Goal: Task Accomplishment & Management: Manage account settings

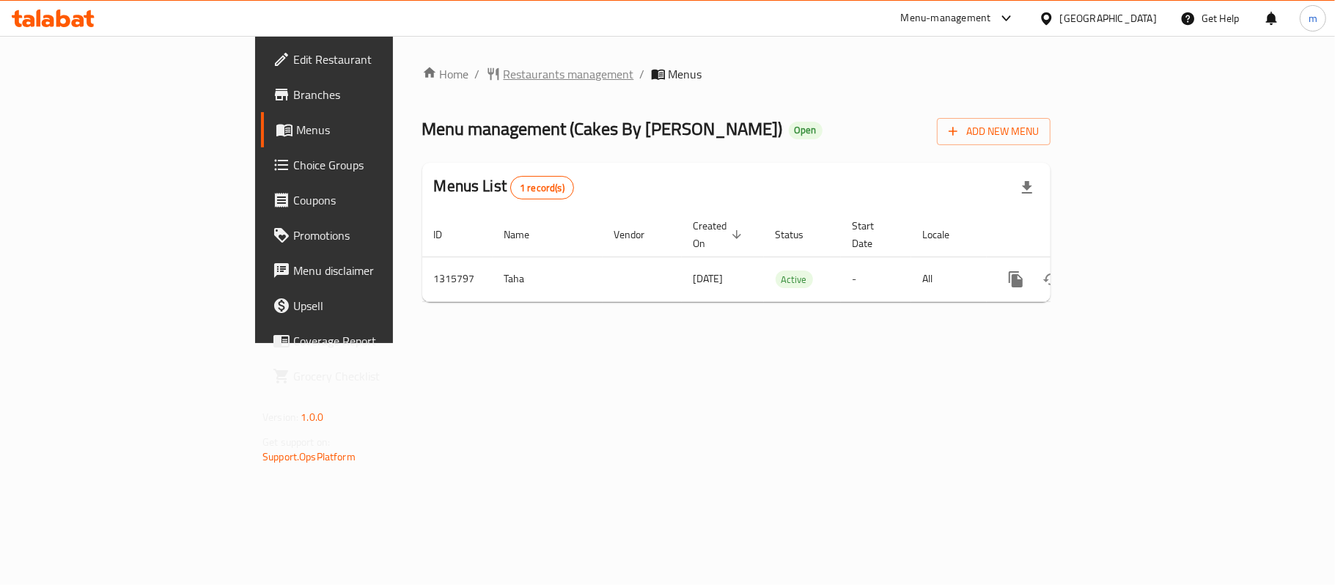
click at [504, 76] on span "Restaurants management" at bounding box center [569, 74] width 130 height 18
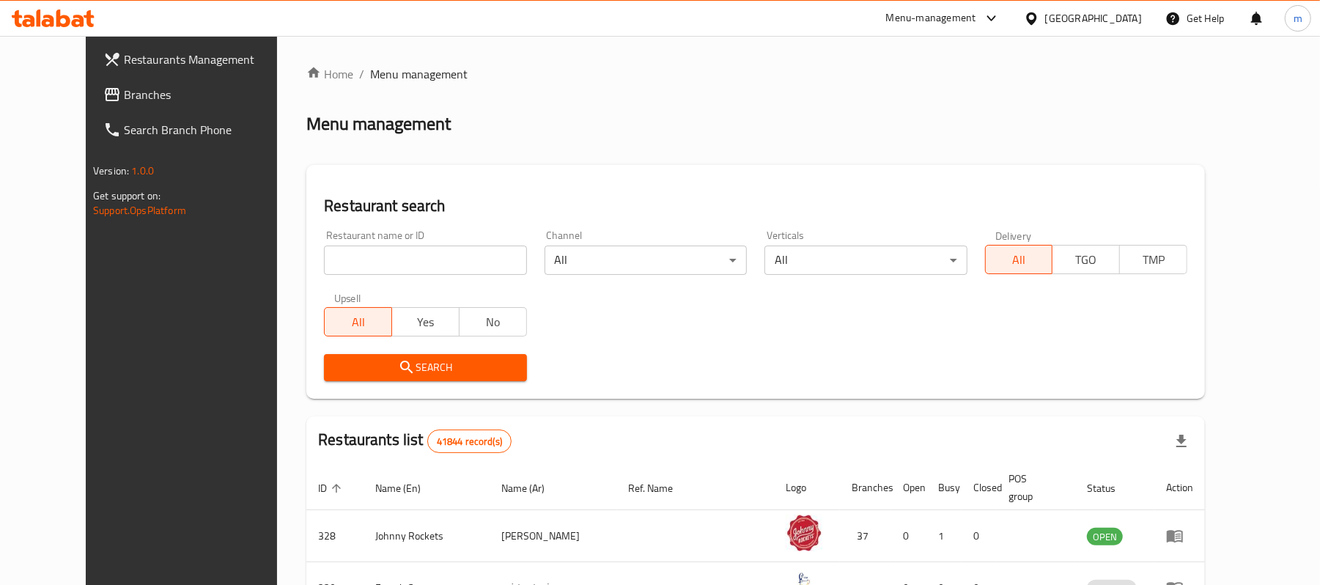
click at [376, 261] on input "search" at bounding box center [425, 260] width 202 height 29
paste input "707352"
type input "707352"
click at [385, 368] on span "Search" at bounding box center [425, 368] width 179 height 18
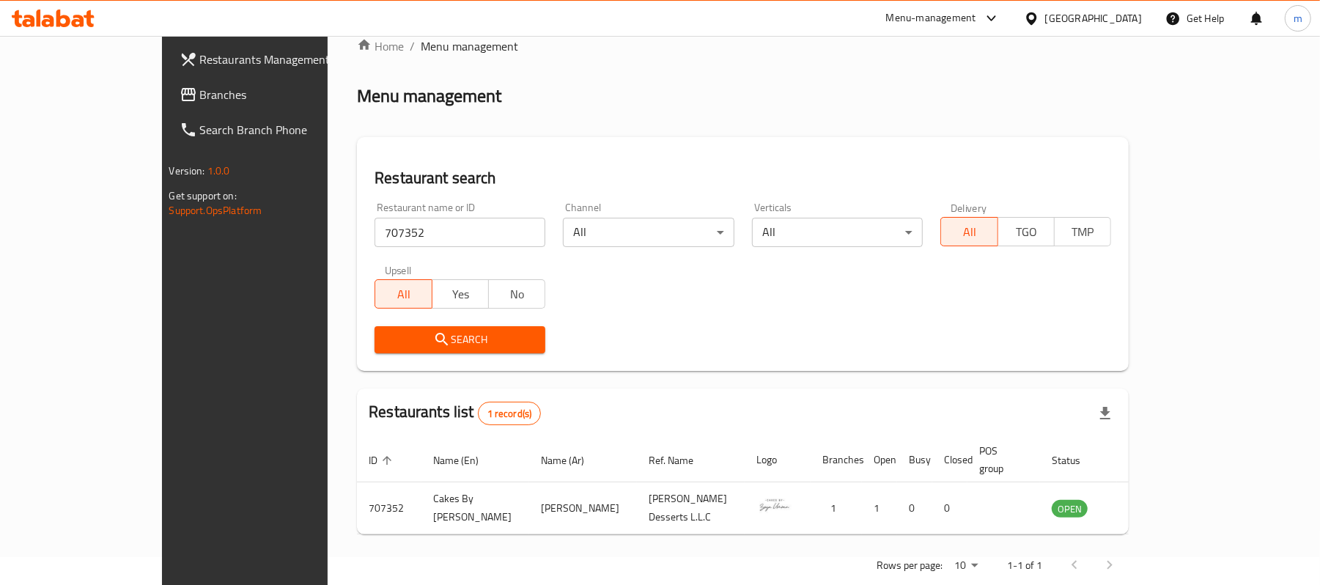
scroll to position [41, 0]
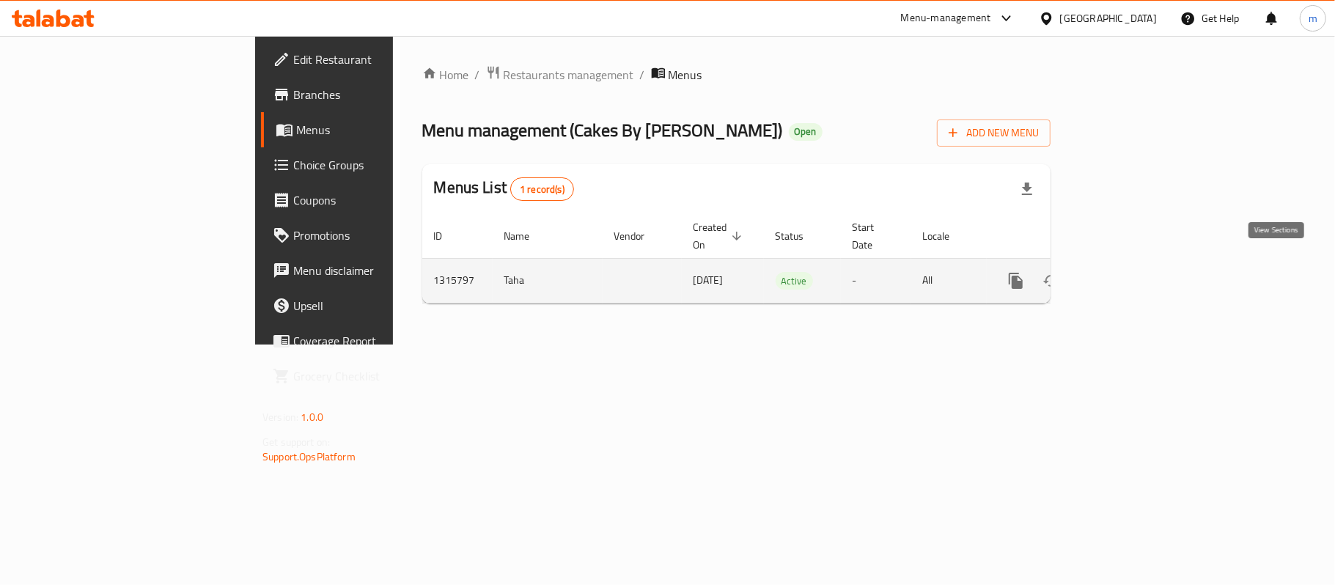
click at [1130, 272] on icon "enhanced table" at bounding box center [1122, 281] width 18 height 18
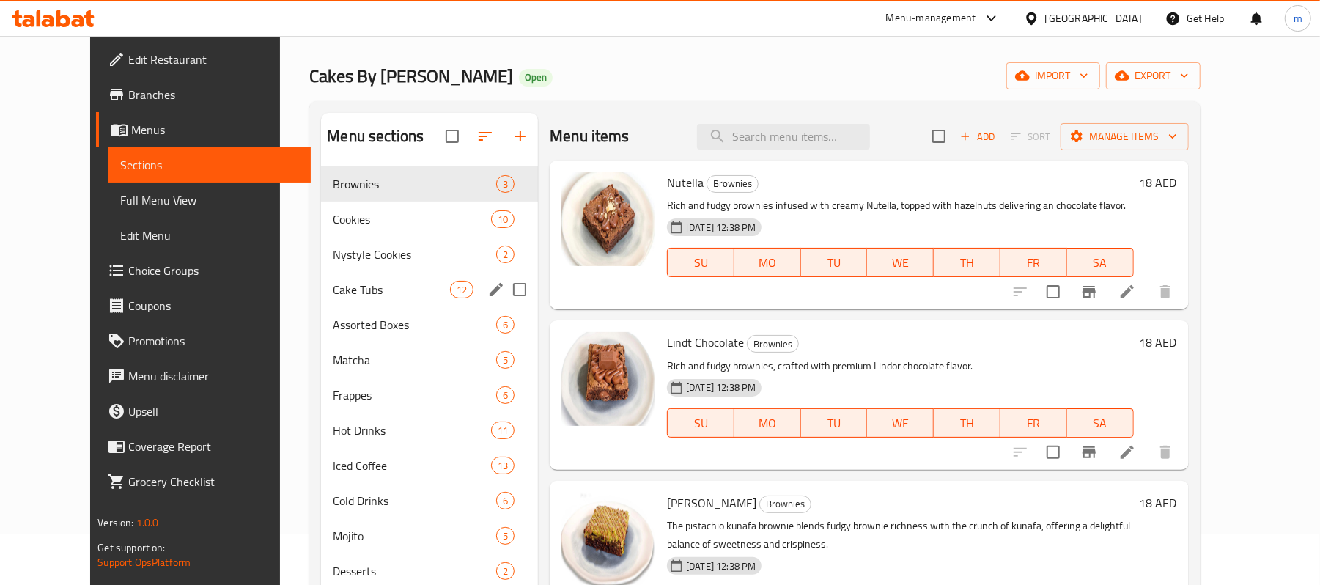
scroll to position [98, 0]
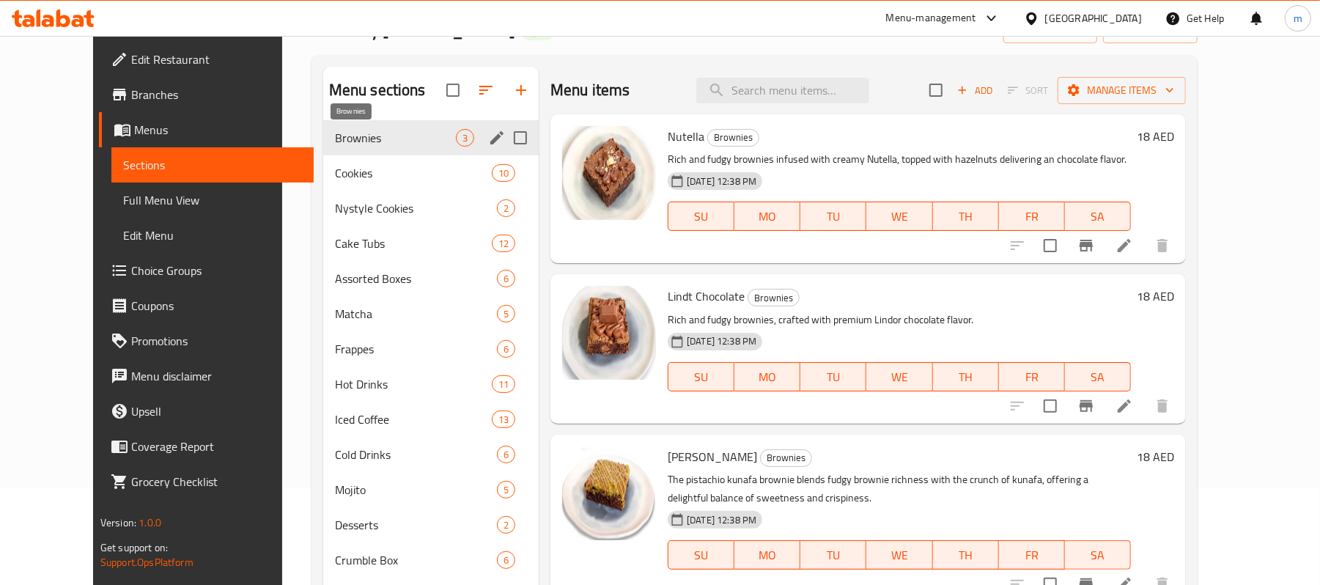
click at [338, 141] on span "Brownies" at bounding box center [395, 138] width 121 height 18
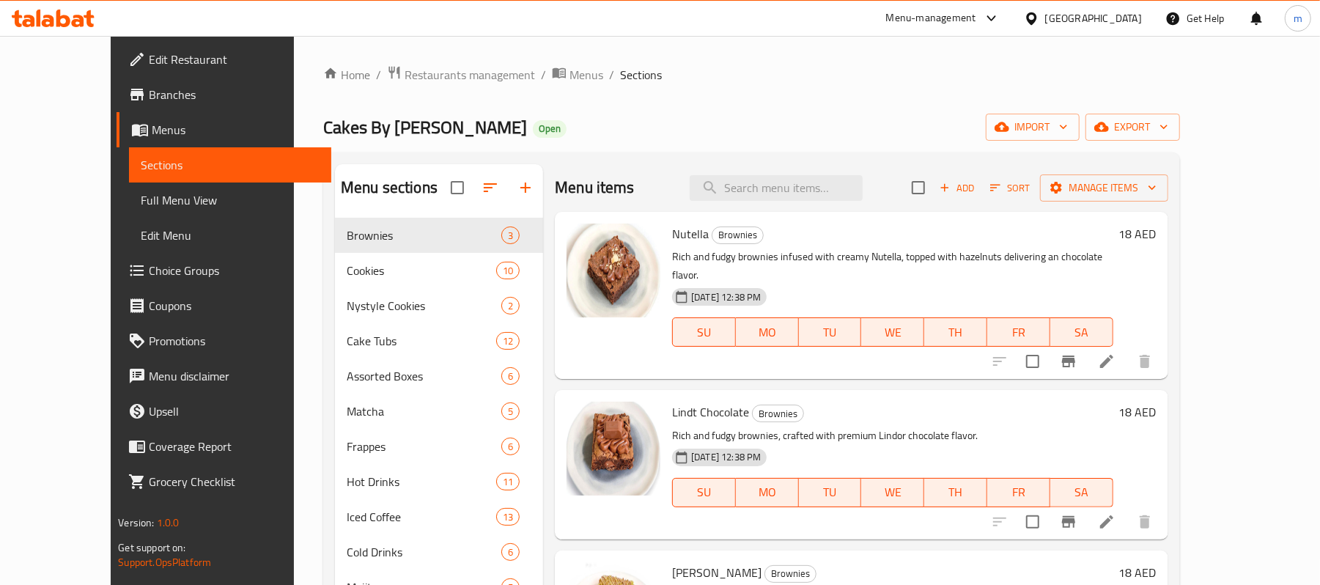
click at [893, 74] on ol "Home / Restaurants management / Menus / Sections" at bounding box center [751, 74] width 857 height 19
click at [149, 98] on span "Branches" at bounding box center [234, 95] width 171 height 18
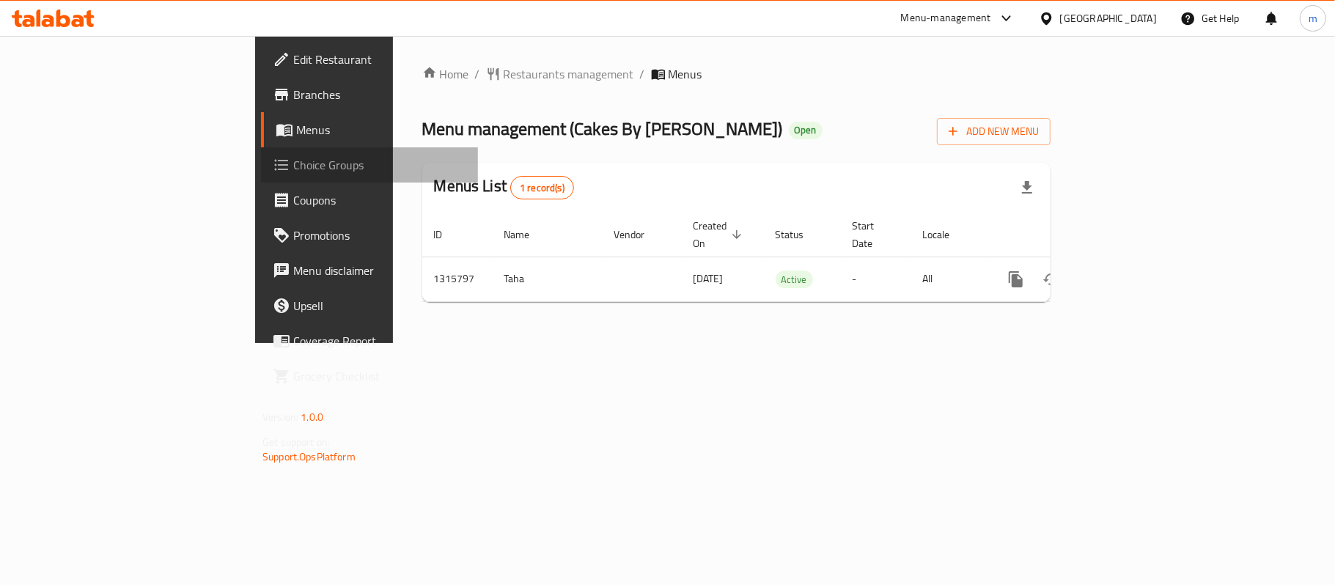
click at [293, 166] on span "Choice Groups" at bounding box center [379, 165] width 173 height 18
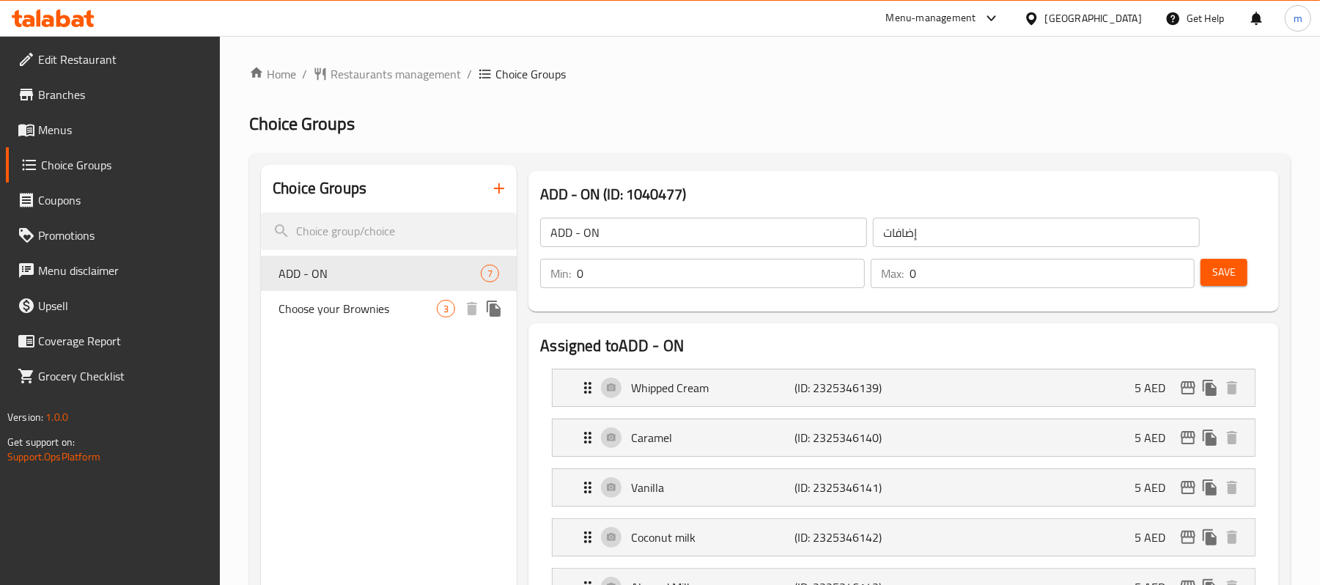
click at [331, 312] on span "Choose your Brownies" at bounding box center [358, 309] width 158 height 18
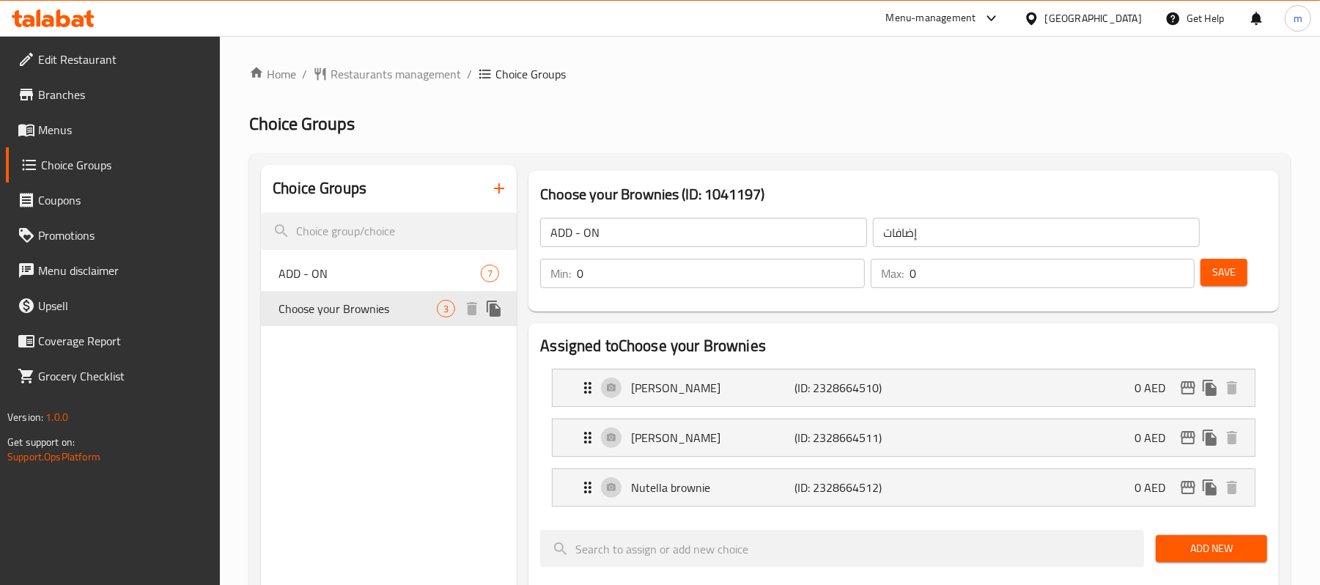
type input "Choose your Brownies"
type input "[PERSON_NAME] [PERSON_NAME]"
type input "1"
type input "2"
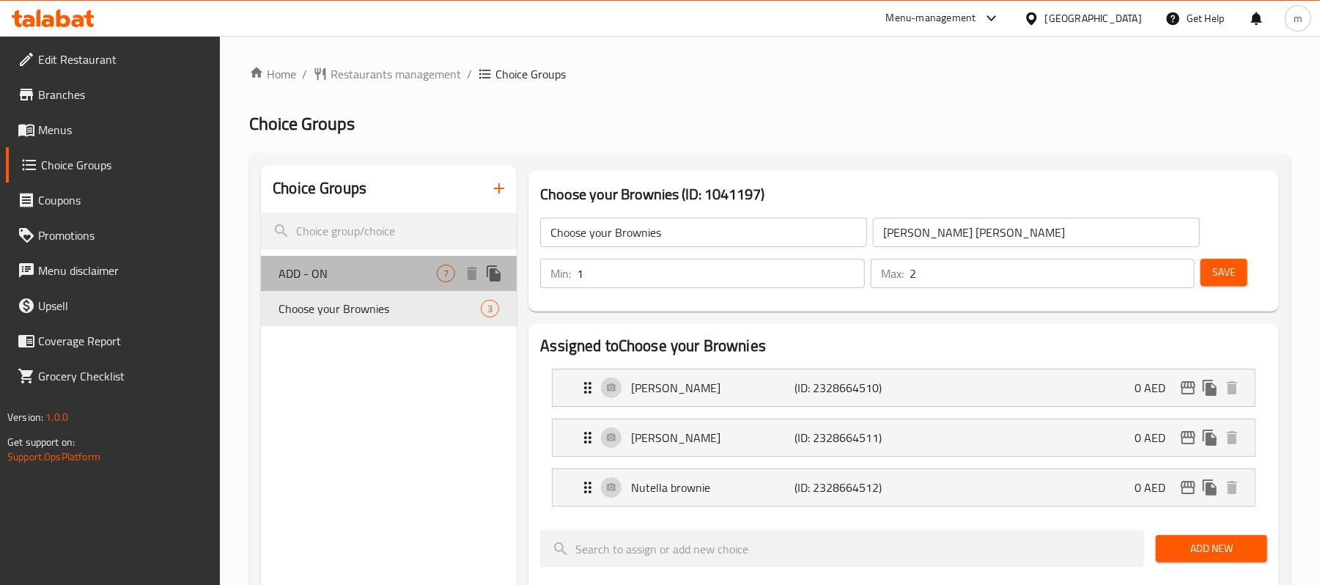
click at [314, 273] on span "ADD - ON" at bounding box center [358, 274] width 158 height 18
type input "ADD - ON"
type input "إضافات"
type input "0"
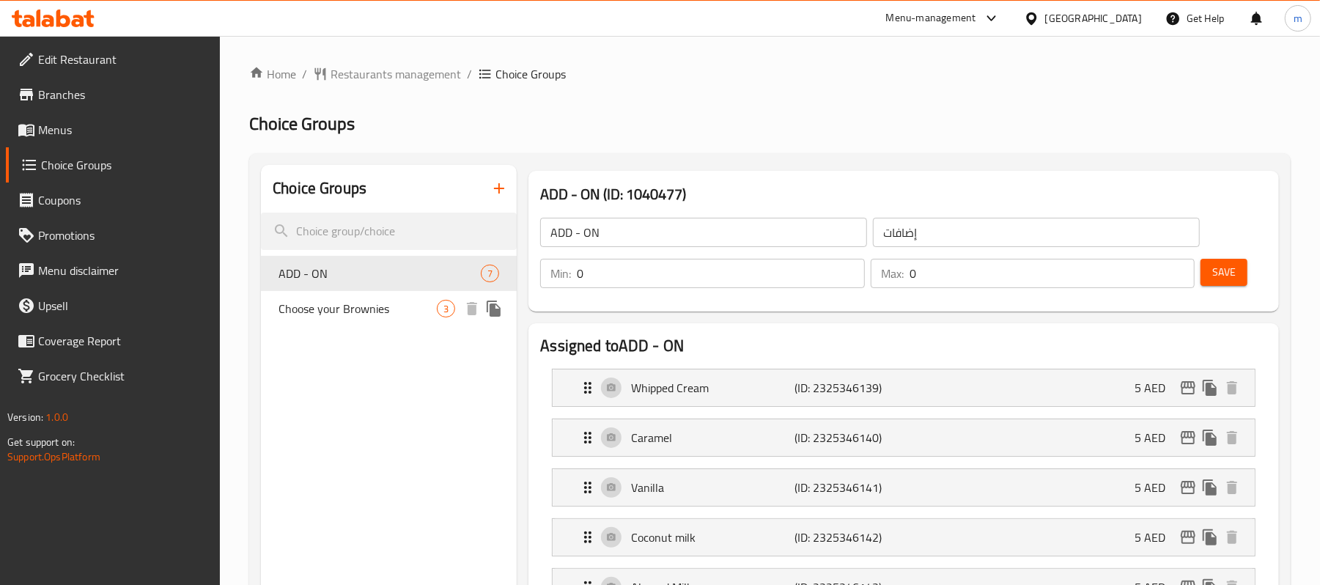
click at [364, 317] on span "Choose your Brownies" at bounding box center [358, 309] width 158 height 18
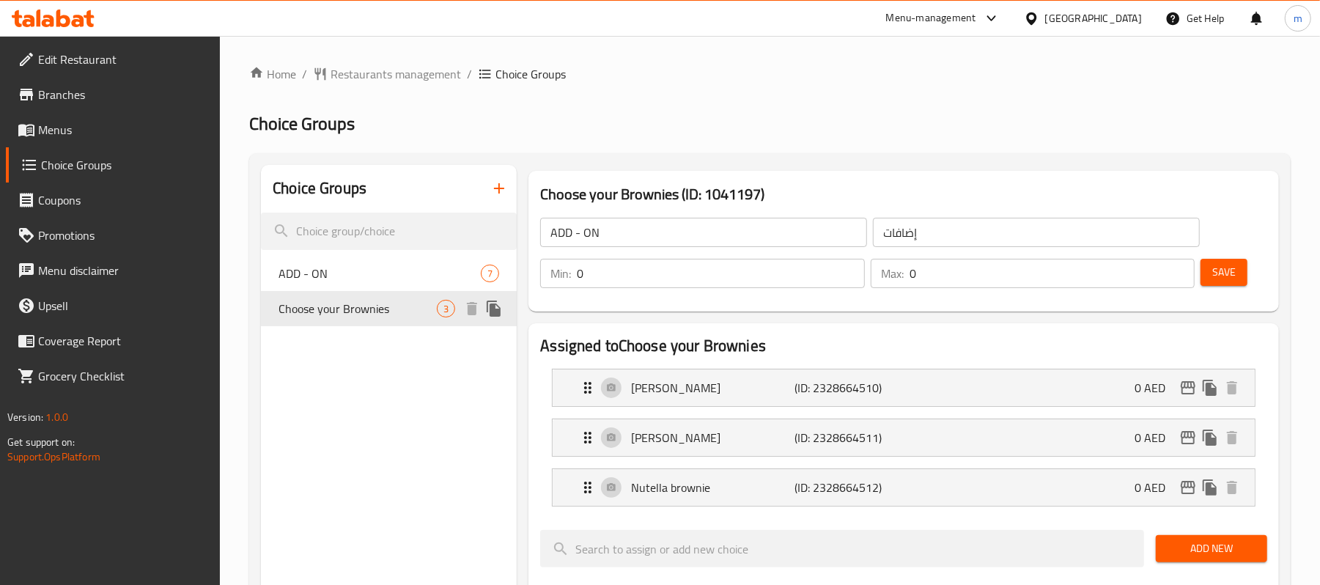
type input "Choose your Brownies"
type input "[PERSON_NAME] [PERSON_NAME]"
type input "1"
type input "2"
